Goal: Task Accomplishment & Management: Manage account settings

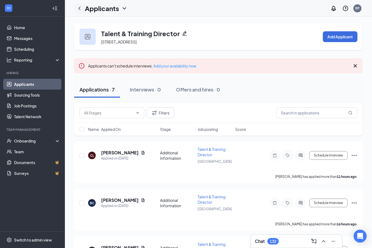
click at [82, 9] on icon "ChevronLeft" at bounding box center [79, 8] width 6 height 6
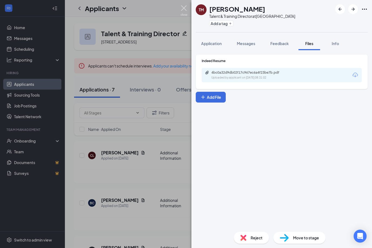
click at [182, 10] on img at bounding box center [184, 10] width 7 height 11
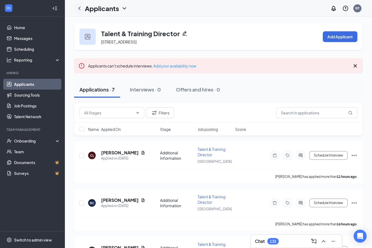
click at [79, 9] on icon "ChevronLeft" at bounding box center [79, 8] width 6 height 6
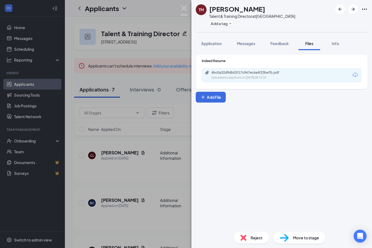
click at [184, 9] on img at bounding box center [184, 10] width 7 height 11
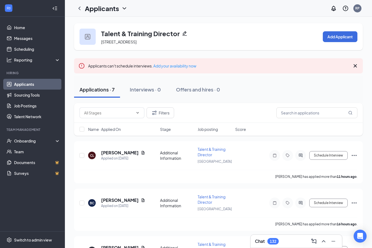
click at [127, 9] on icon "ChevronDown" at bounding box center [124, 8] width 6 height 6
click at [107, 24] on link "Applicants" at bounding box center [117, 23] width 58 height 5
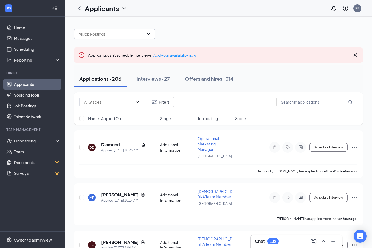
click at [143, 32] on input "text" at bounding box center [111, 34] width 65 height 6
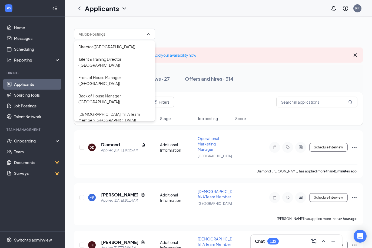
click at [100, 130] on div "Operational Marketing Manager ([GEOGRAPHIC_DATA])" at bounding box center [114, 136] width 72 height 12
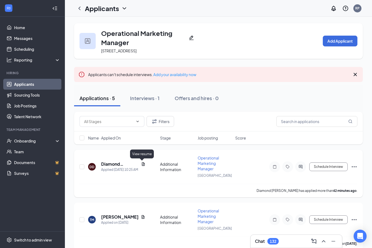
click at [142, 164] on icon "Document" at bounding box center [143, 164] width 3 height 4
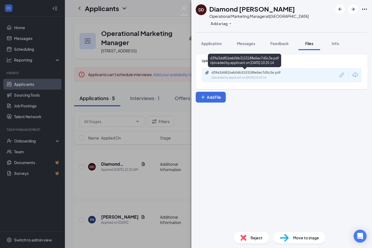
click at [236, 77] on div "Uploaded by applicant on [DATE] 10:25:14" at bounding box center [251, 78] width 81 height 4
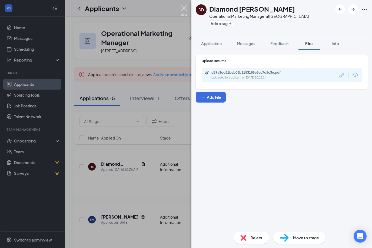
click at [184, 10] on img at bounding box center [184, 10] width 7 height 11
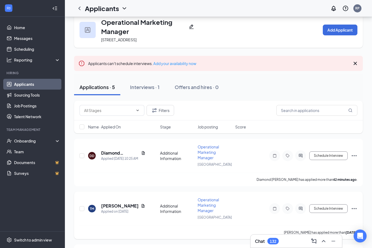
scroll to position [15, 0]
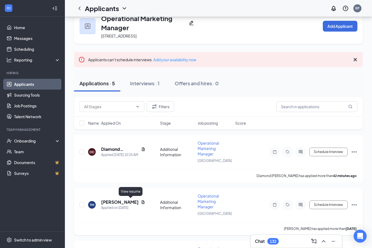
click at [142, 202] on icon "Document" at bounding box center [143, 203] width 3 height 4
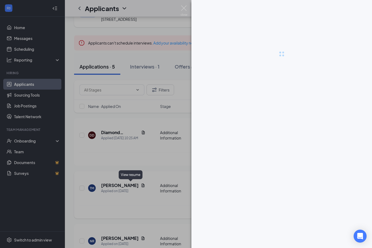
scroll to position [33, 0]
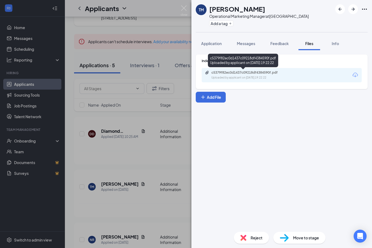
click at [246, 77] on div "Uploaded by applicant on [DATE] 19:22:22" at bounding box center [251, 78] width 81 height 4
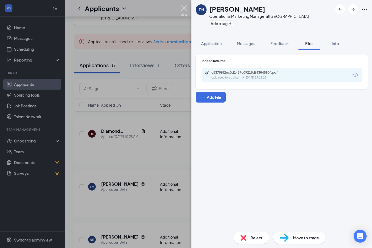
click at [184, 8] on img at bounding box center [184, 10] width 7 height 11
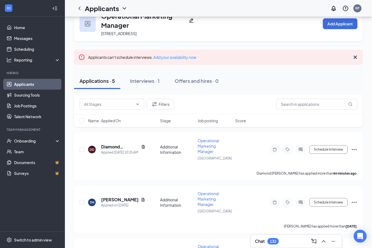
scroll to position [18, 0]
